Goal: Navigation & Orientation: Find specific page/section

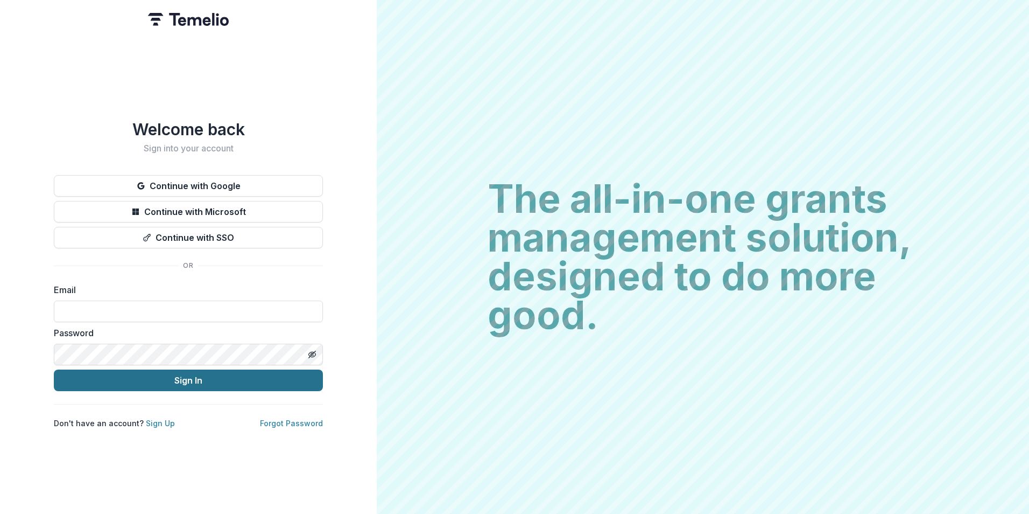
type input "**********"
click at [182, 377] on button "Sign In" at bounding box center [188, 380] width 269 height 22
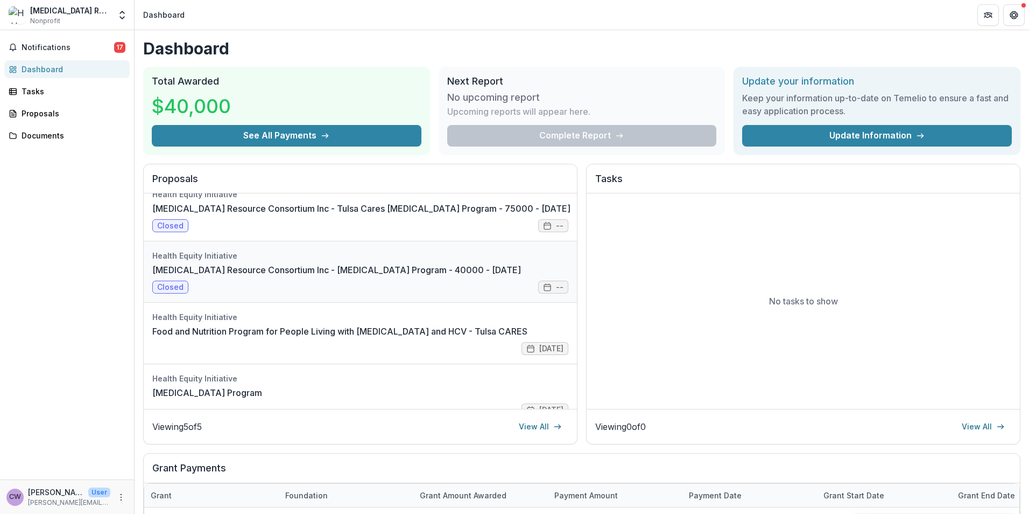
scroll to position [92, 0]
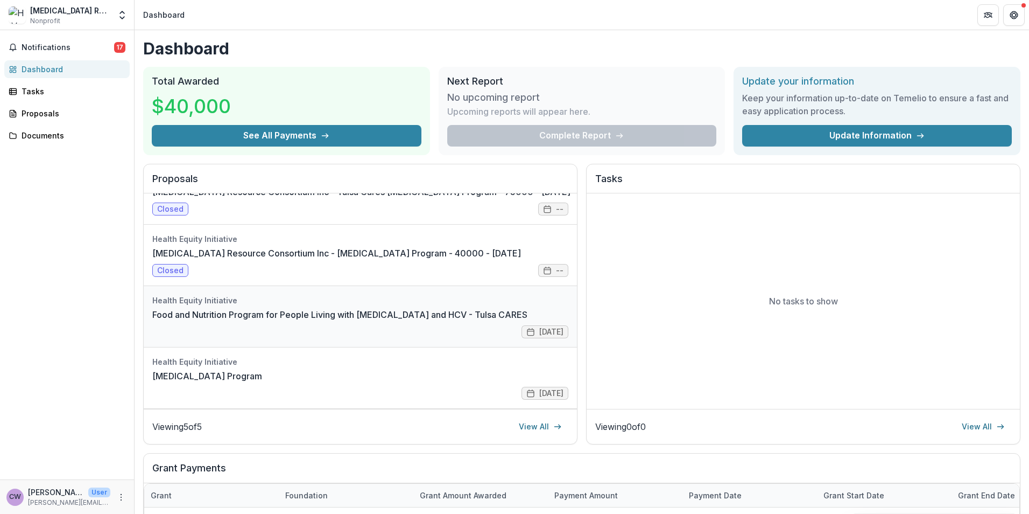
click at [397, 321] on link "Food and Nutrition Program for People Living with [MEDICAL_DATA] and HCV - Tuls…" at bounding box center [339, 314] width 375 height 13
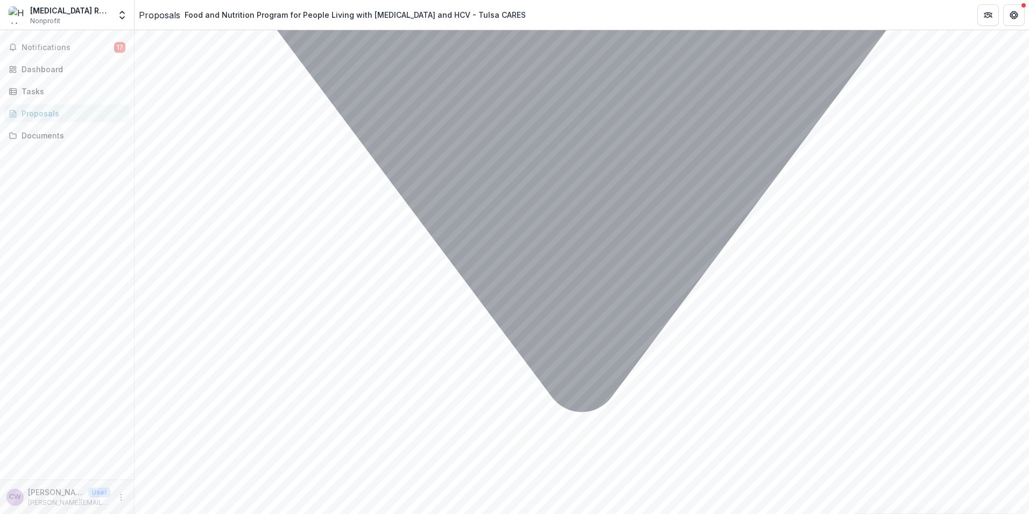
scroll to position [8289, 0]
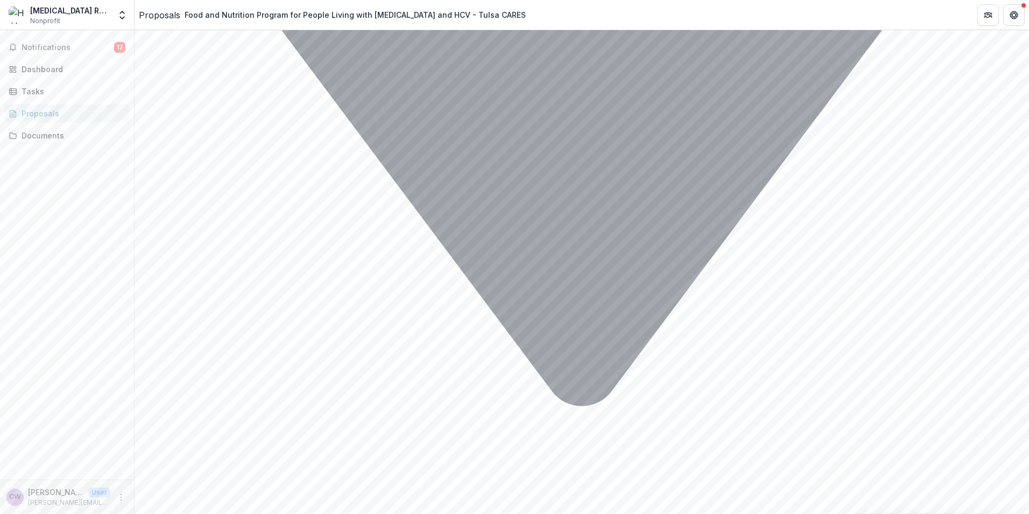
click at [9, 513] on icon "Close" at bounding box center [4, 521] width 9 height 9
click at [9, 513] on button "Close" at bounding box center [4, 520] width 9 height 13
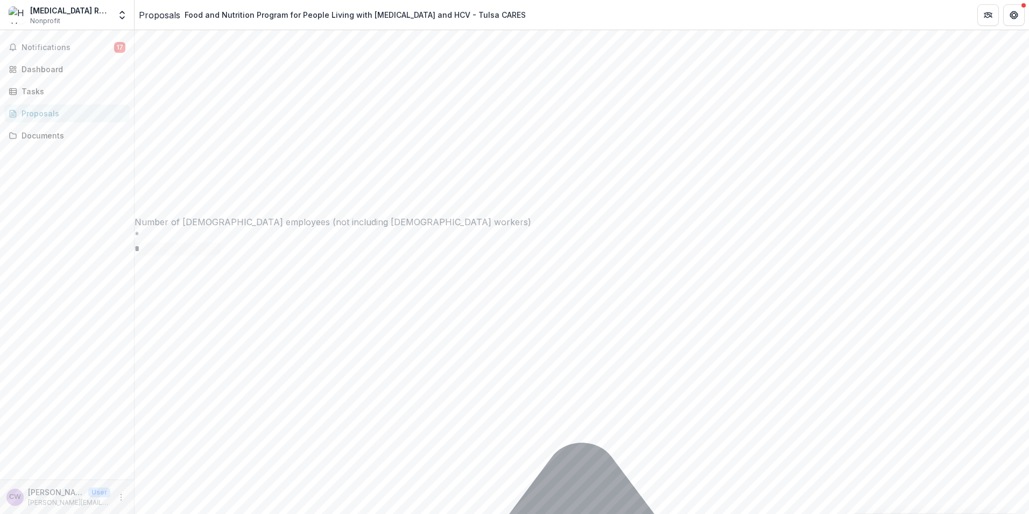
scroll to position [8559, 0]
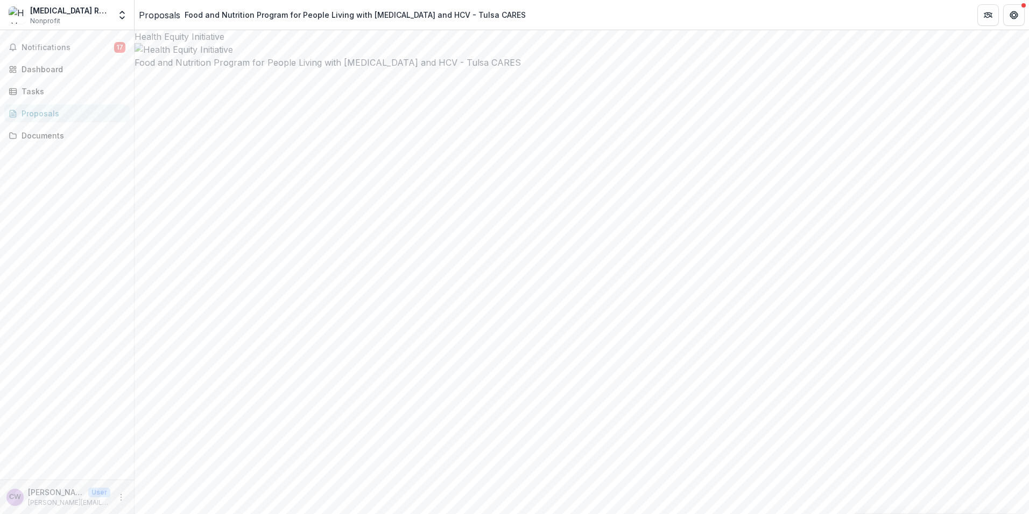
drag, startPoint x: 719, startPoint y: 376, endPoint x: 714, endPoint y: 198, distance: 178.8
click at [60, 46] on span "Notifications" at bounding box center [68, 47] width 93 height 9
click at [59, 75] on link "Dashboard" at bounding box center [66, 69] width 125 height 18
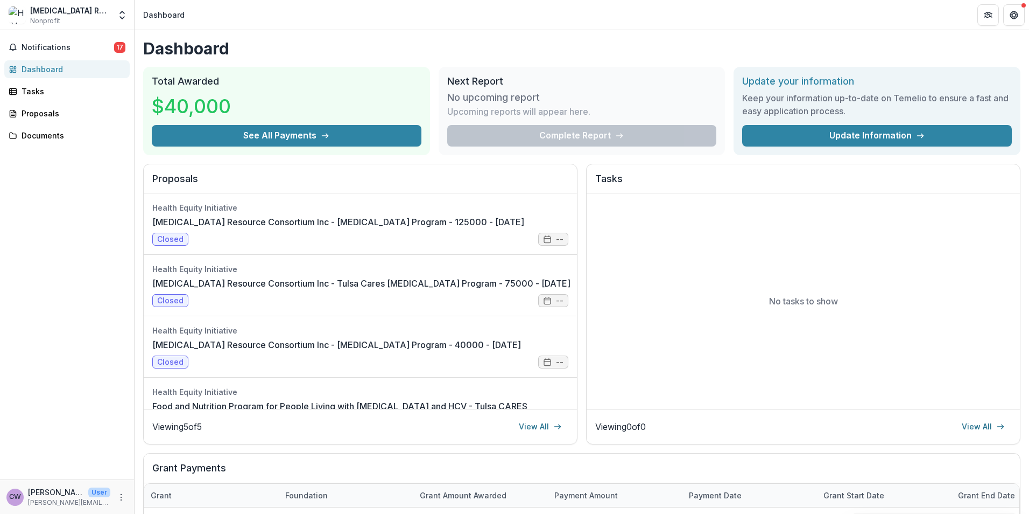
click at [470, 48] on h1 "Dashboard" at bounding box center [581, 48] width 877 height 19
drag, startPoint x: 842, startPoint y: 306, endPoint x: 761, endPoint y: 309, distance: 81.3
click at [761, 309] on div "No tasks to show" at bounding box center [803, 300] width 433 height 215
click at [751, 39] on h1 "Dashboard" at bounding box center [581, 48] width 877 height 19
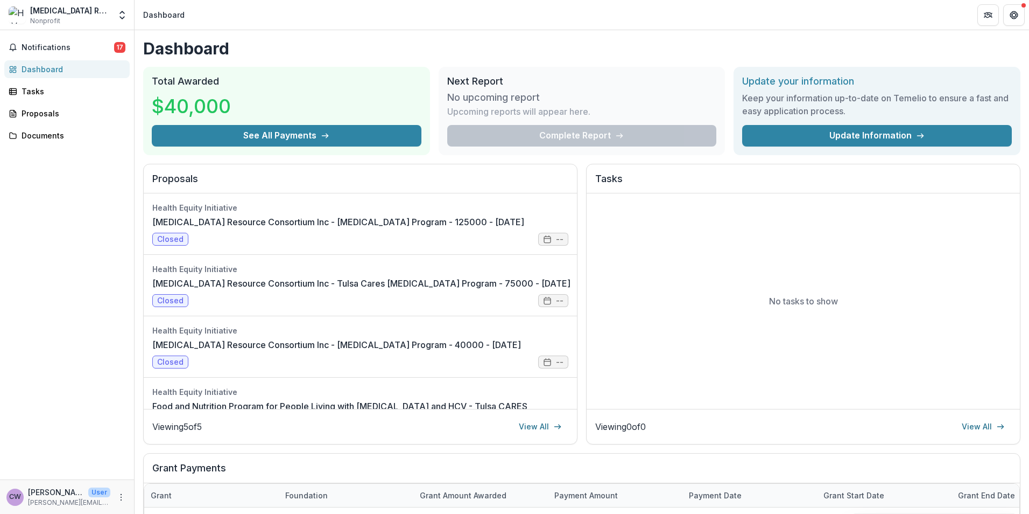
click at [628, 44] on h1 "Dashboard" at bounding box center [581, 48] width 877 height 19
